Goal: Transaction & Acquisition: Obtain resource

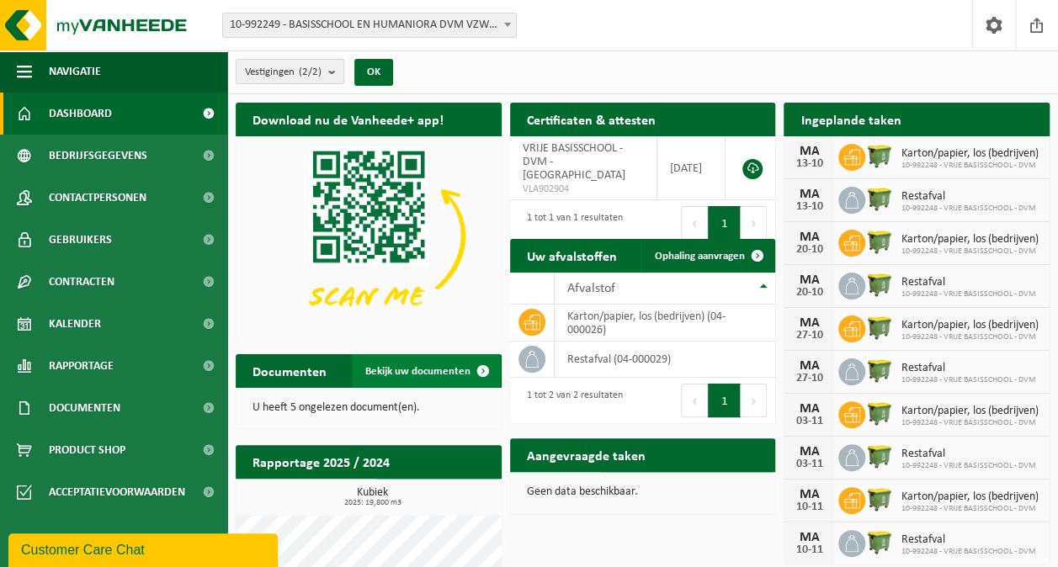
click at [407, 371] on span "Bekijk uw documenten" at bounding box center [417, 371] width 105 height 11
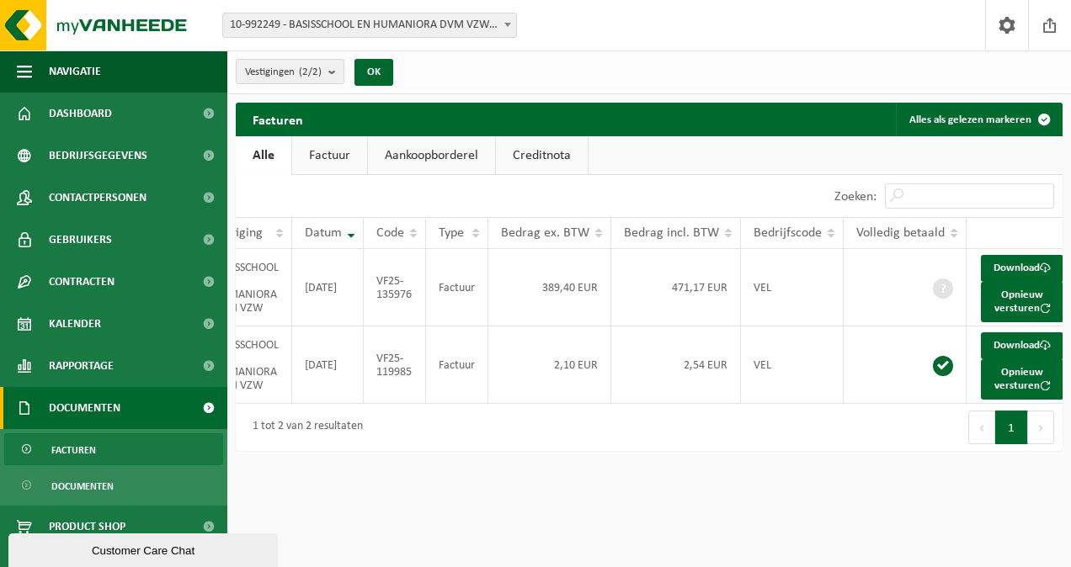
scroll to position [0, 40]
click at [92, 404] on span "Documenten" at bounding box center [85, 408] width 72 height 42
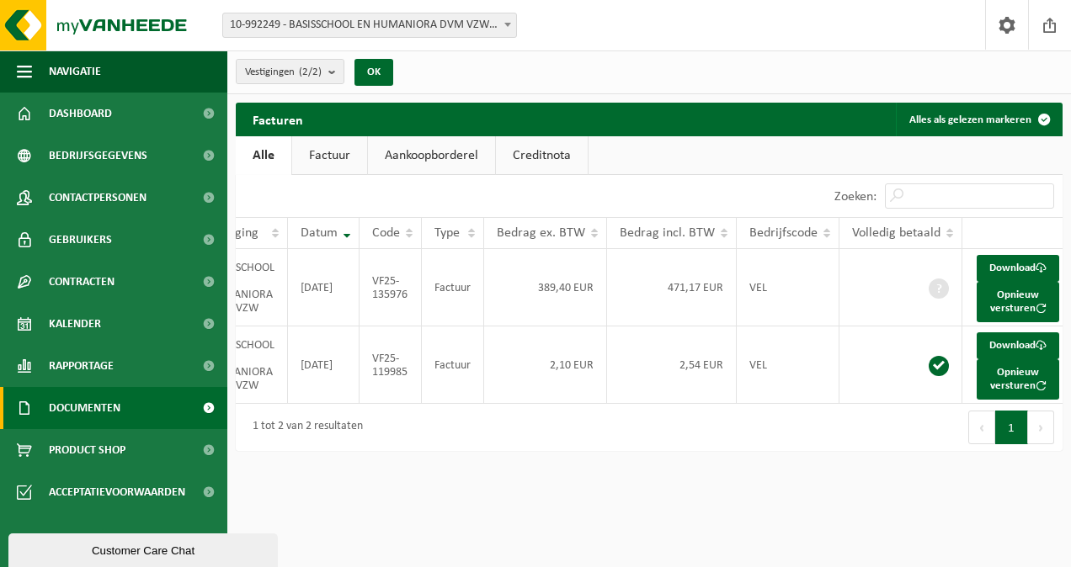
click at [92, 404] on span "Documenten" at bounding box center [85, 408] width 72 height 42
click at [75, 484] on span "Documenten" at bounding box center [82, 487] width 62 height 32
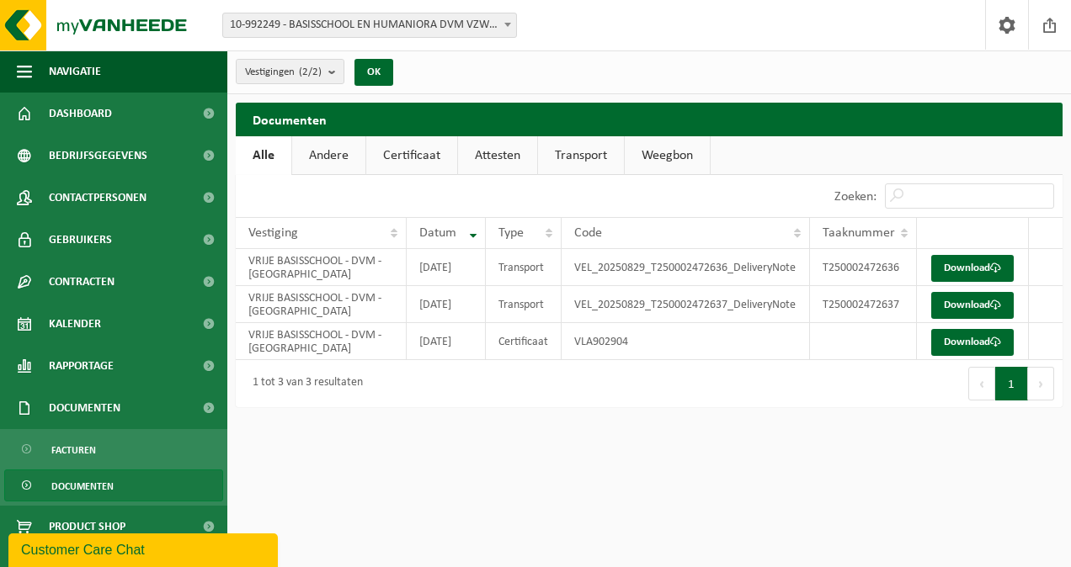
click at [328, 157] on link "Andere" at bounding box center [328, 155] width 73 height 39
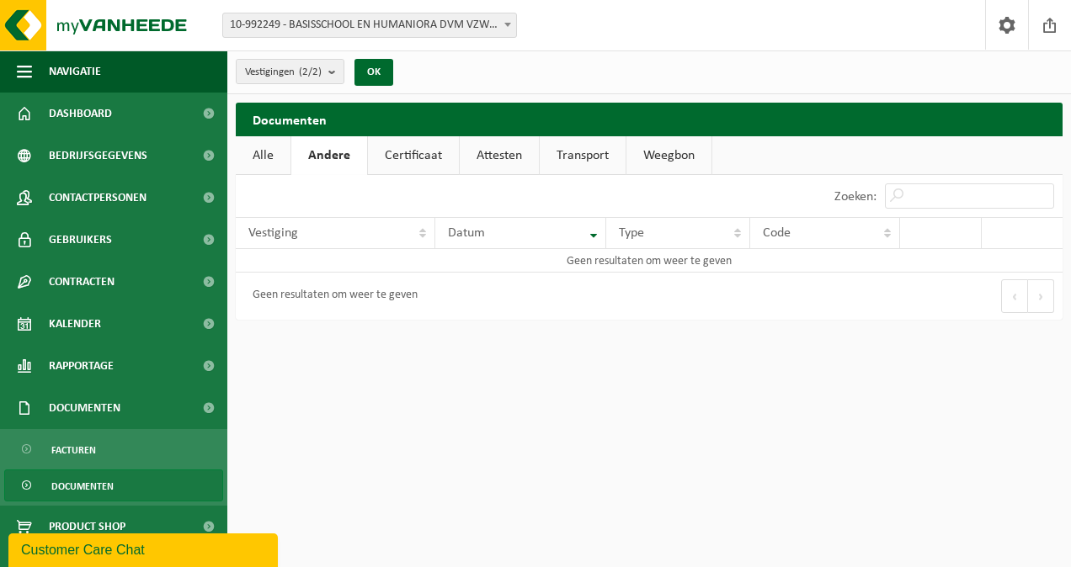
click at [266, 158] on link "Alle" at bounding box center [263, 155] width 55 height 39
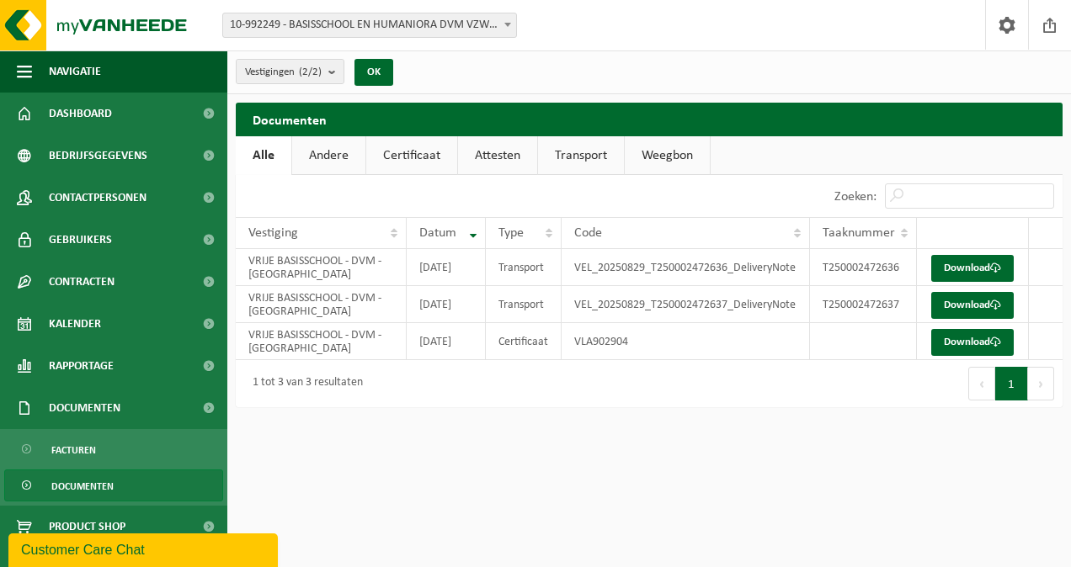
click at [507, 160] on link "Attesten" at bounding box center [497, 155] width 79 height 39
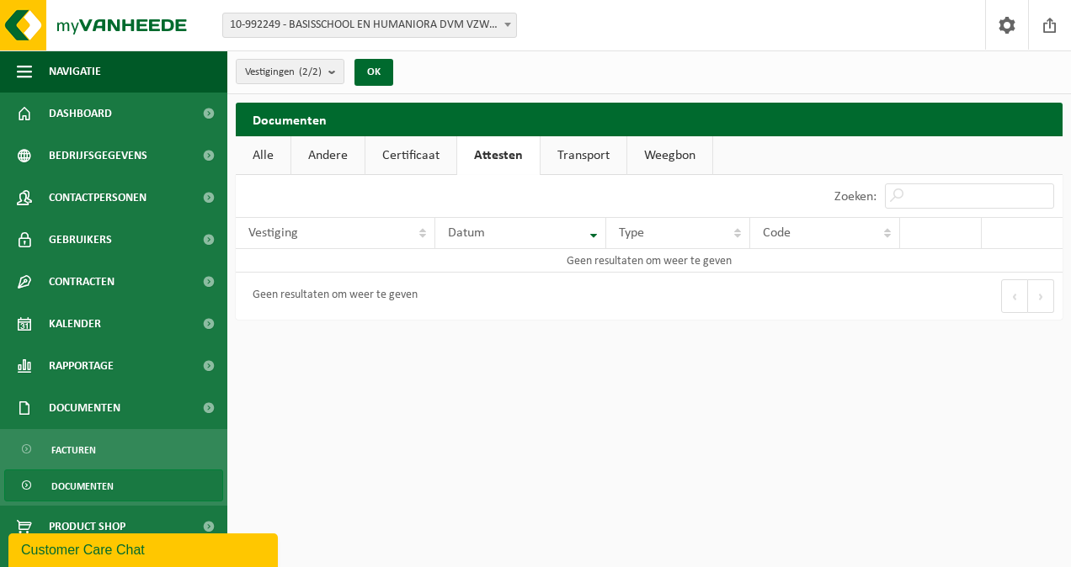
click at [567, 158] on link "Transport" at bounding box center [584, 155] width 86 height 39
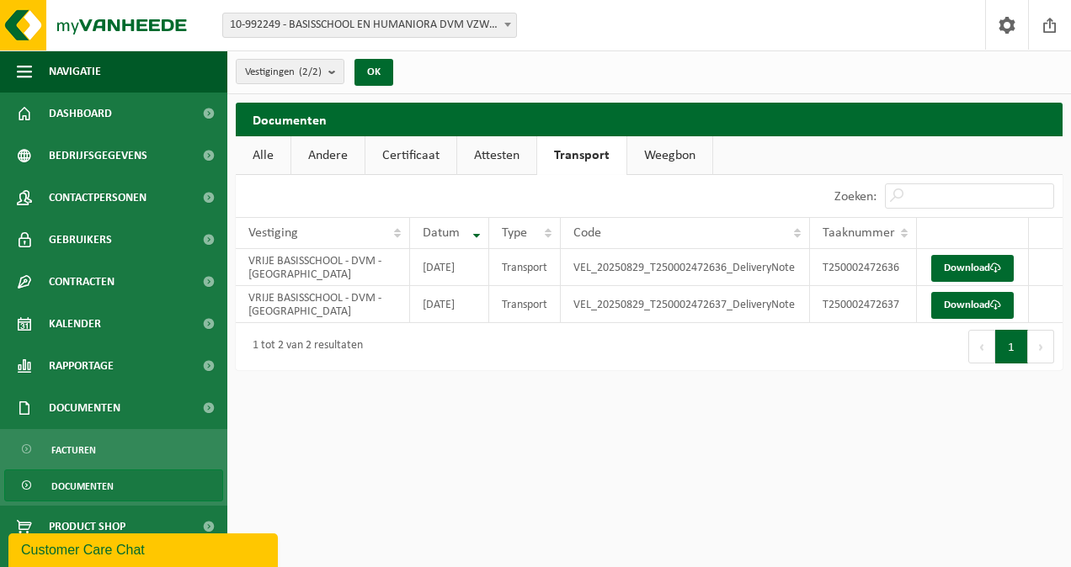
click at [677, 164] on link "Weegbon" at bounding box center [669, 155] width 85 height 39
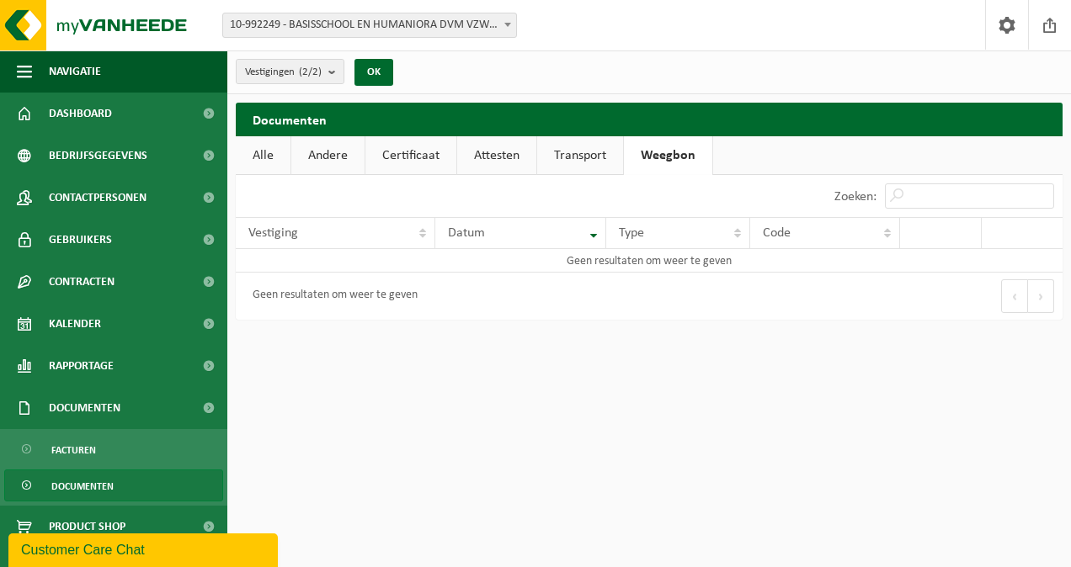
click at [257, 157] on link "Alle" at bounding box center [263, 155] width 55 height 39
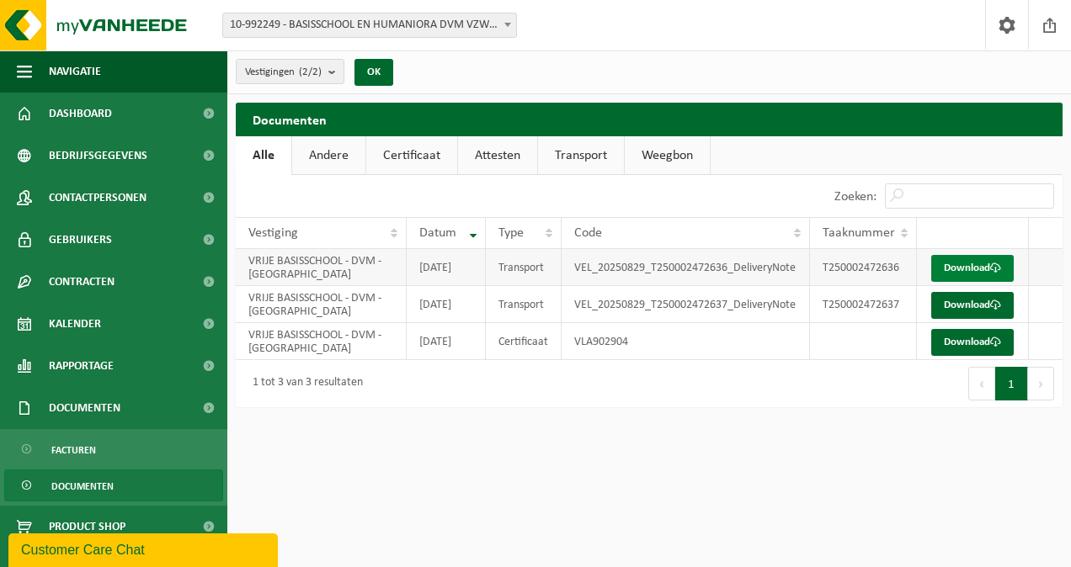
click at [980, 265] on link "Download" at bounding box center [972, 268] width 83 height 27
click at [980, 319] on link "Download" at bounding box center [972, 305] width 83 height 27
click at [972, 356] on link "Download" at bounding box center [972, 342] width 83 height 27
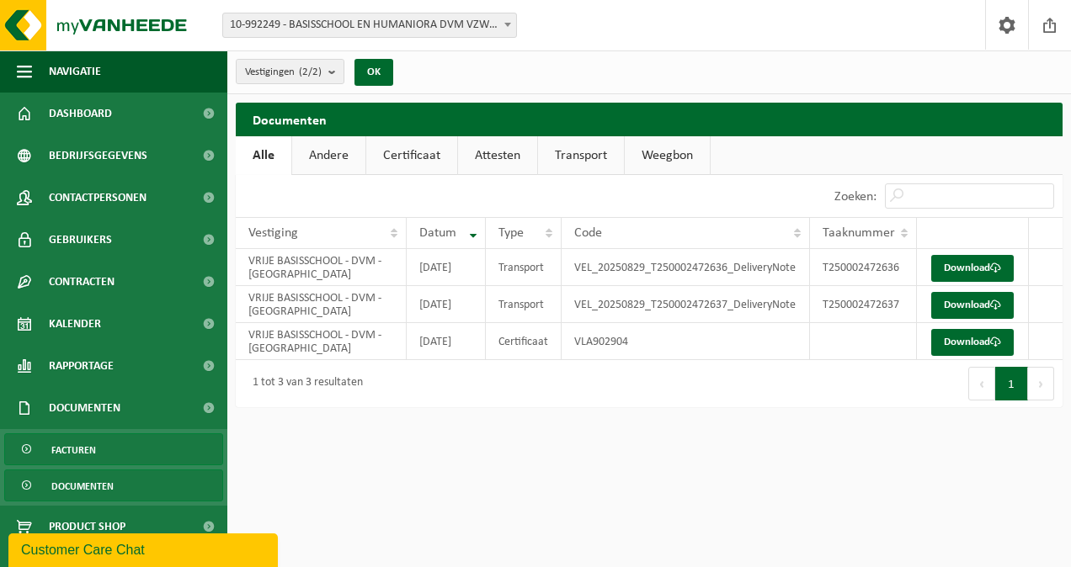
click at [87, 449] on span "Facturen" at bounding box center [73, 450] width 45 height 32
